Goal: Task Accomplishment & Management: Manage account settings

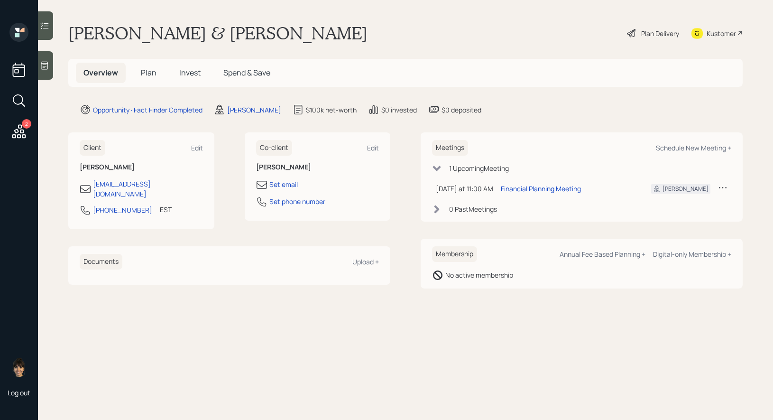
click at [20, 130] on icon at bounding box center [19, 131] width 14 height 14
click at [150, 70] on span "Plan" at bounding box center [149, 72] width 16 height 10
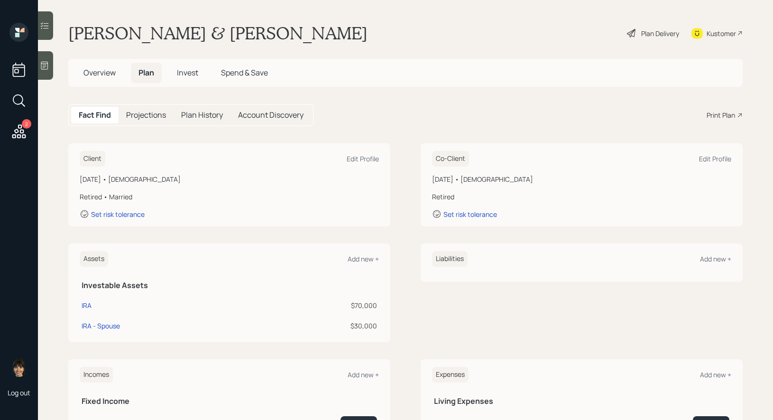
click at [645, 32] on div "Plan Delivery" at bounding box center [660, 33] width 38 height 10
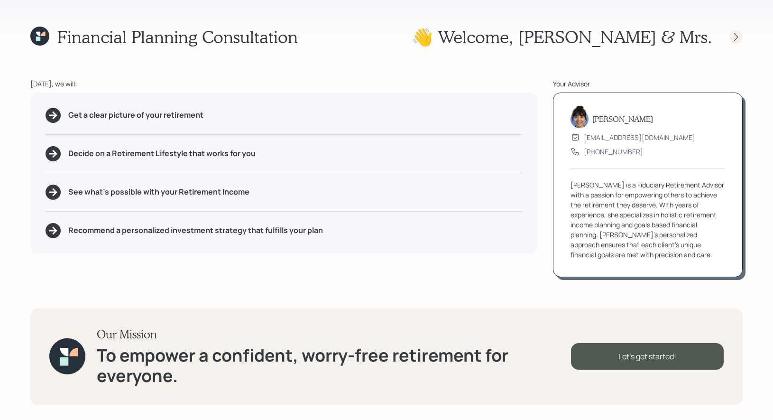
click at [739, 38] on icon at bounding box center [735, 36] width 9 height 9
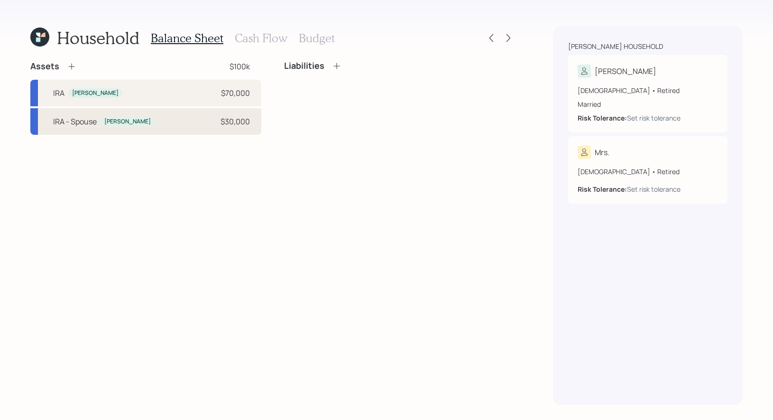
click at [114, 121] on div "[PERSON_NAME]" at bounding box center [127, 122] width 46 height 8
select select "ira"
select select "balanced"
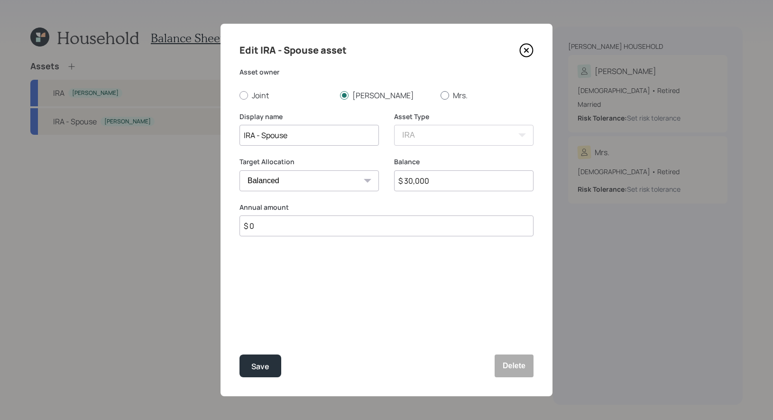
click at [444, 95] on div at bounding box center [445, 95] width 9 height 9
click at [441, 95] on input "Mrs." at bounding box center [440, 95] width 0 height 0
radio input "true"
click at [260, 361] on div "Save" at bounding box center [260, 366] width 18 height 13
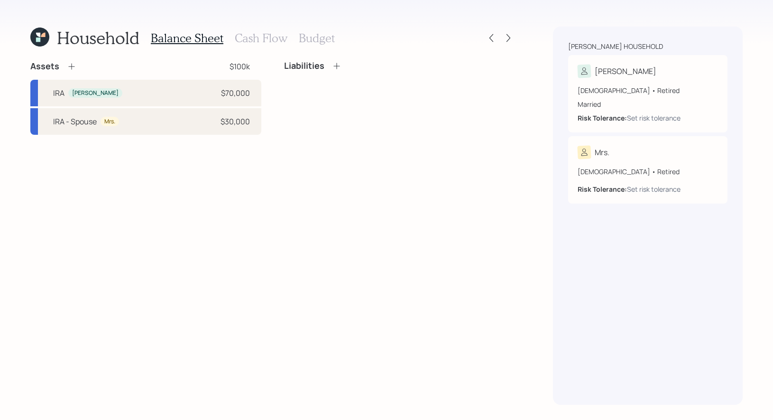
click at [42, 33] on icon at bounding box center [39, 37] width 19 height 19
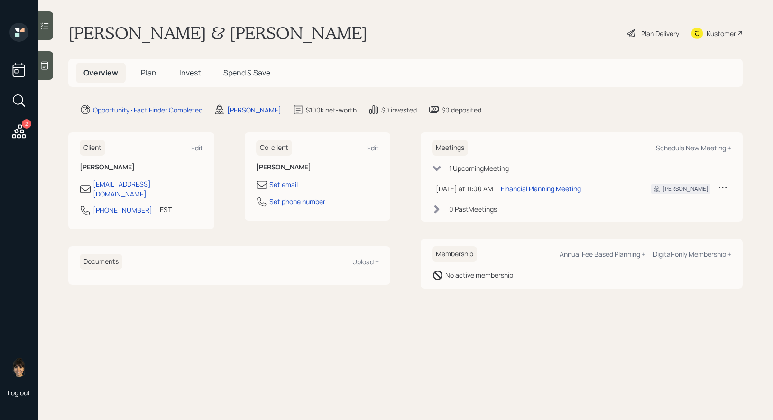
click at [656, 30] on div "Plan Delivery" at bounding box center [660, 33] width 38 height 10
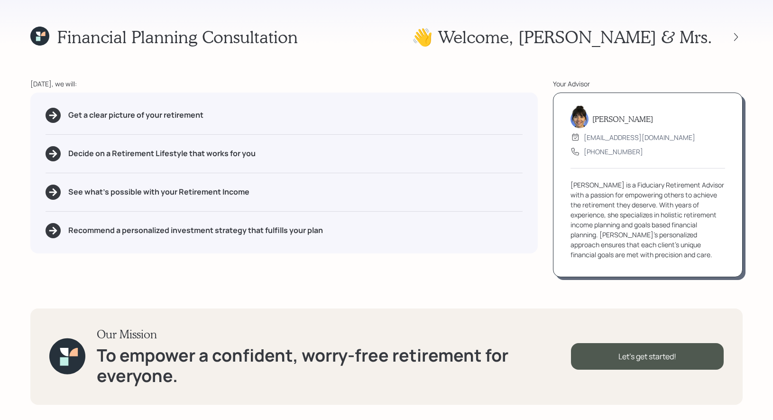
click at [42, 33] on icon at bounding box center [43, 34] width 4 height 4
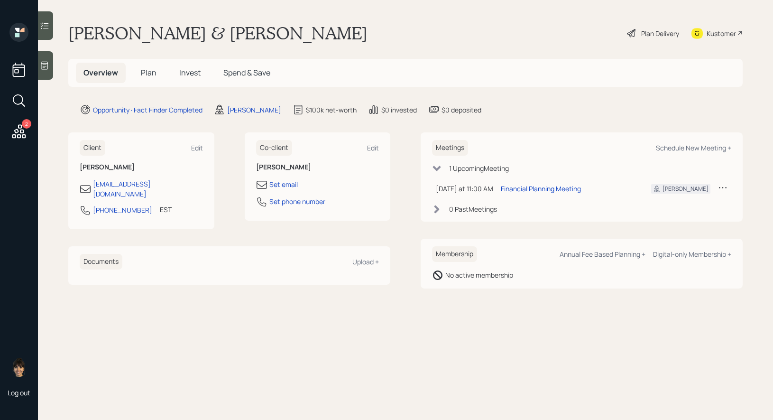
click at [726, 184] on icon at bounding box center [722, 187] width 9 height 9
click at [686, 205] on div "Reschedule" at bounding box center [693, 205] width 68 height 9
click at [697, 146] on div "Schedule New Meeting +" at bounding box center [693, 147] width 75 height 9
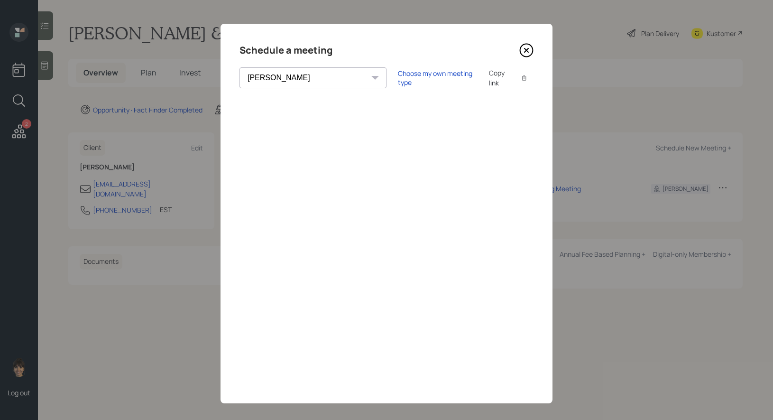
click at [285, 78] on select "[PERSON_NAME] [PERSON_NAME] [PERSON_NAME] [PERSON_NAME] [PERSON_NAME] [PERSON_N…" at bounding box center [312, 77] width 147 height 21
click at [239, 67] on select "[PERSON_NAME] [PERSON_NAME] [PERSON_NAME] [PERSON_NAME] [PERSON_NAME] [PERSON_N…" at bounding box center [312, 77] width 147 height 21
click at [304, 78] on select "[PERSON_NAME] [PERSON_NAME] [PERSON_NAME] [PERSON_NAME] [PERSON_NAME] [PERSON_N…" at bounding box center [312, 77] width 147 height 21
select select "8b79112e-3cfb-44f9-89e7-15267fe946c1"
click at [239, 67] on select "[PERSON_NAME] [PERSON_NAME] [PERSON_NAME] [PERSON_NAME] [PERSON_NAME] [PERSON_N…" at bounding box center [312, 77] width 147 height 21
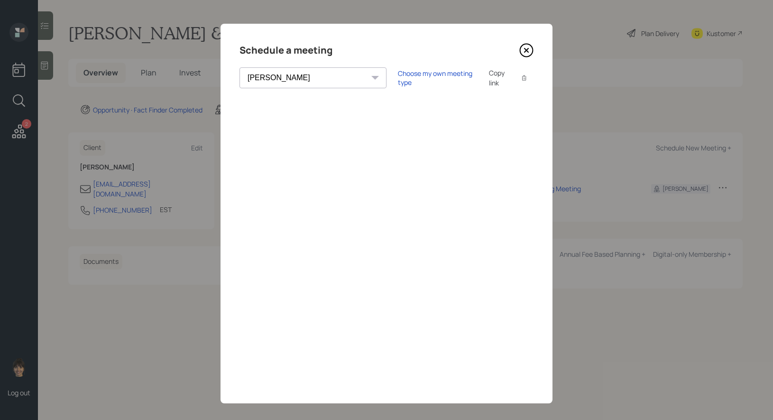
scroll to position [7, 0]
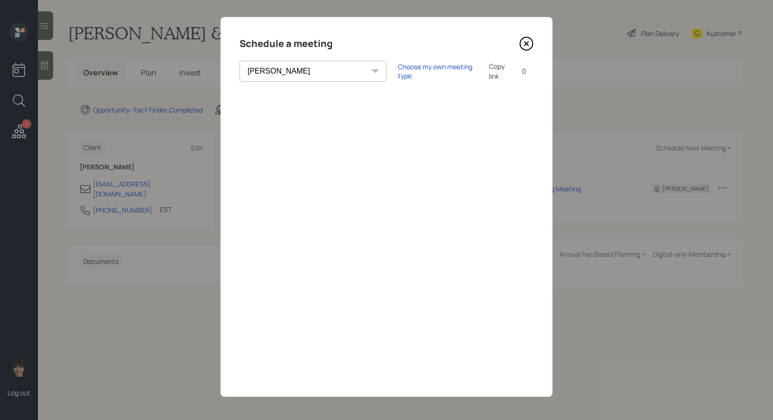
click at [528, 42] on icon at bounding box center [527, 44] width 4 height 4
